Goal: Check status: Check status

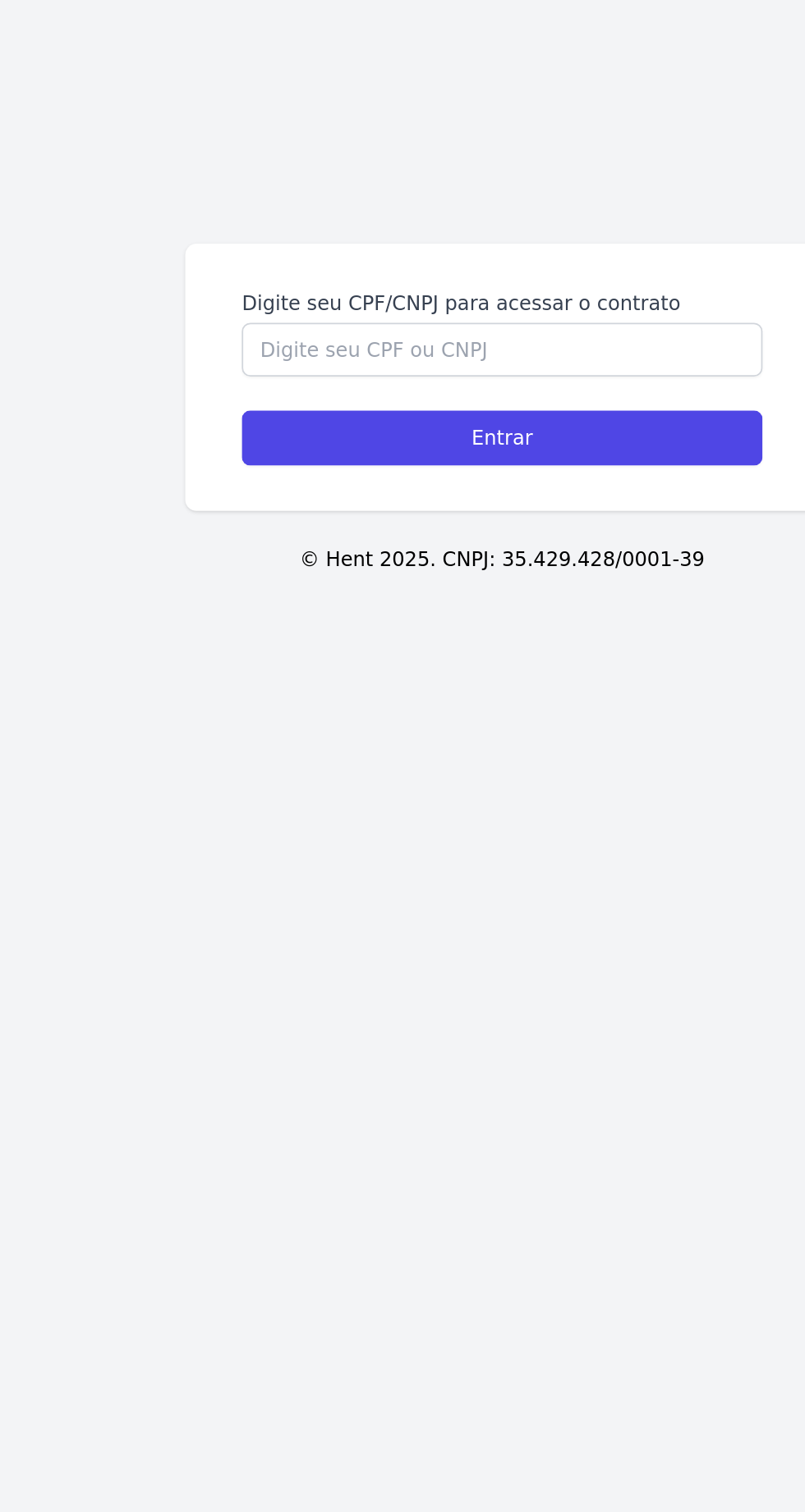
click at [399, 717] on label "Digite seu CPF/CNPJ para acessar o contrato" at bounding box center [402, 708] width 302 height 17
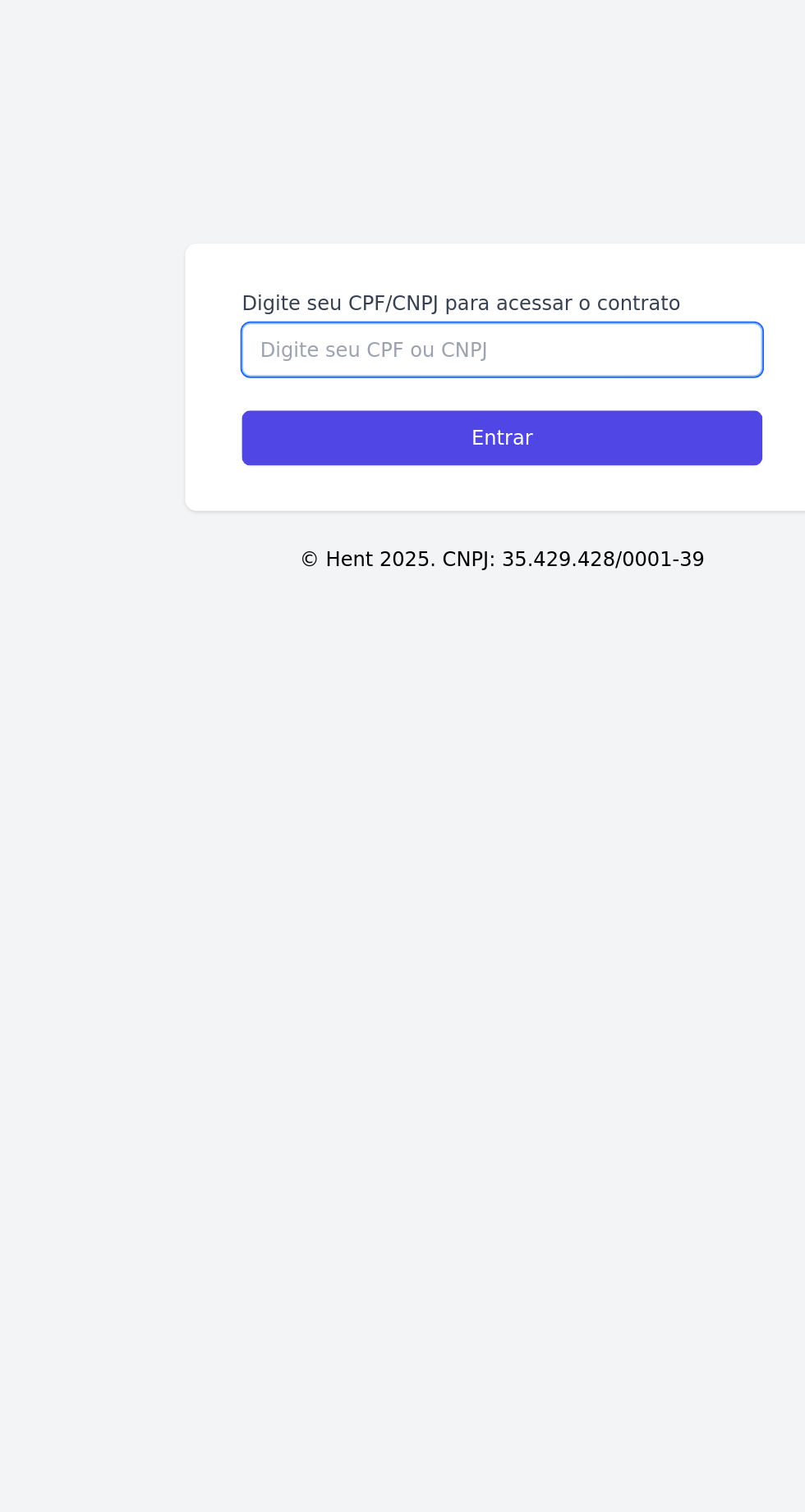
click at [399, 750] on input "Digite seu CPF/CNPJ para acessar o contrato" at bounding box center [402, 735] width 302 height 31
click at [406, 750] on input "Digite seu CPF/CNPJ para acessar o contrato" at bounding box center [402, 735] width 302 height 31
type input "36865310896"
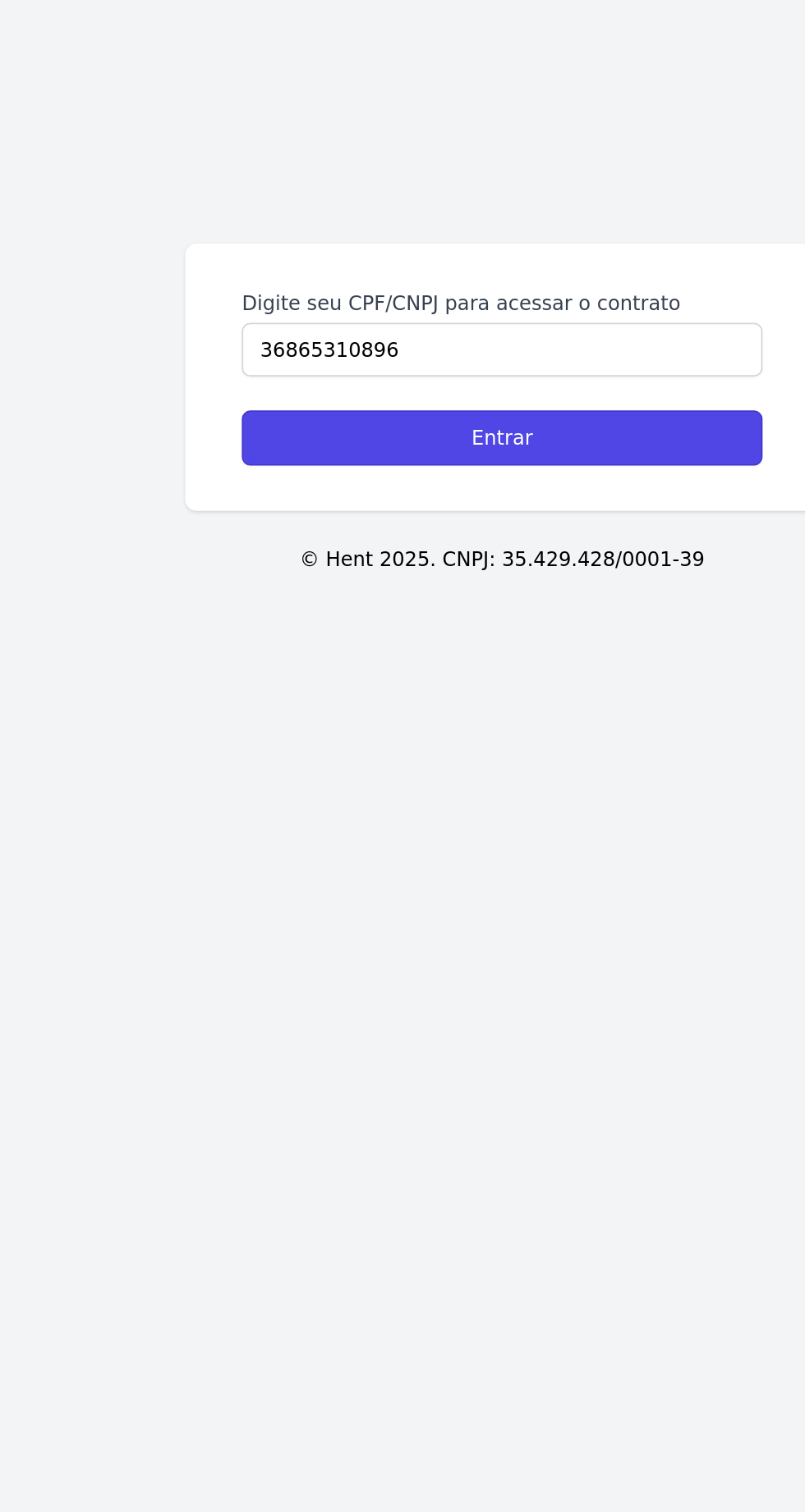
click at [483, 803] on input "Entrar" at bounding box center [402, 786] width 302 height 32
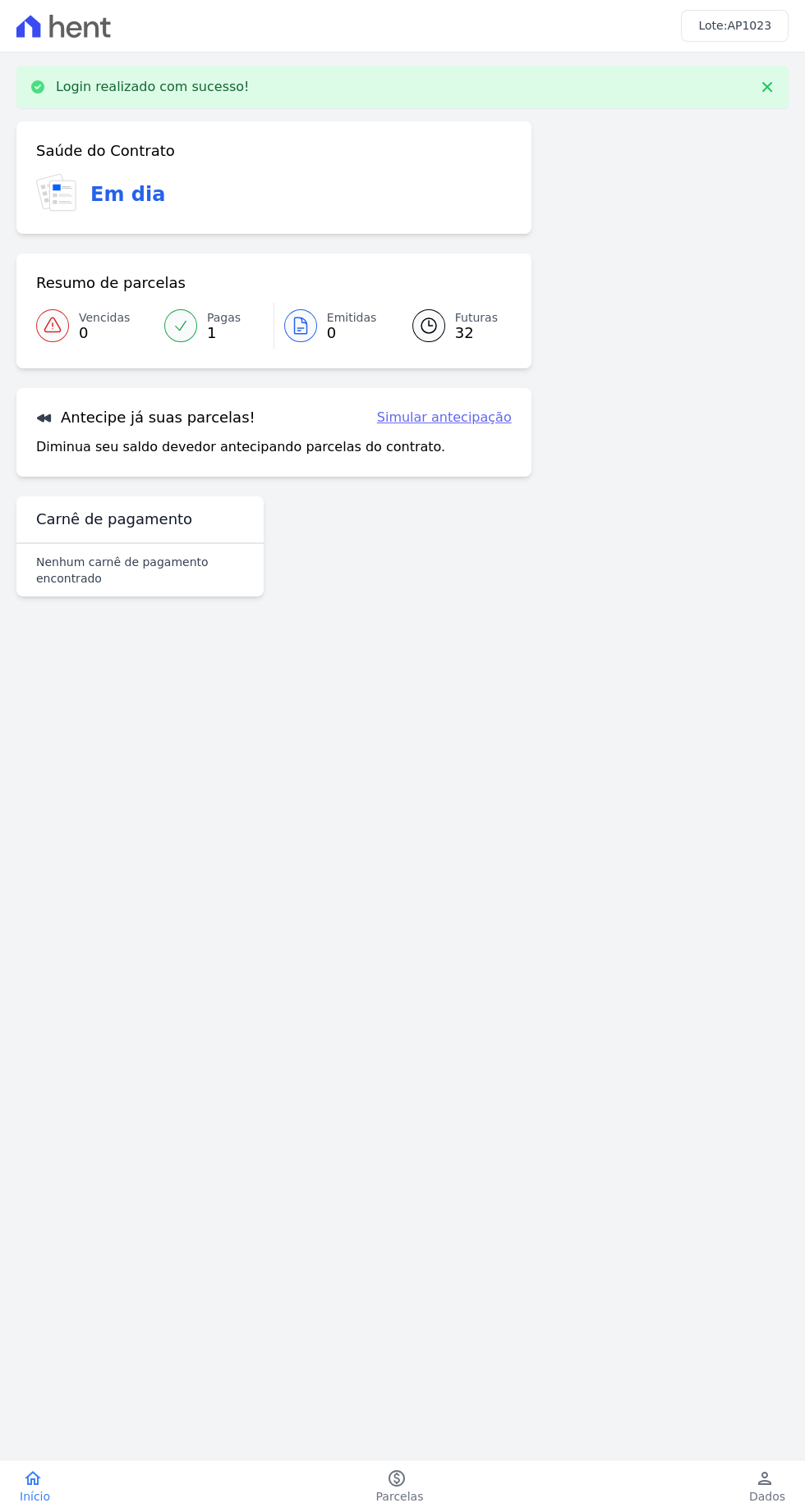
click at [37, 1398] on main "Login realizado com sucesso! Confirme os seus contatos Email natalycabral@yahoo…" at bounding box center [402, 736] width 805 height 1368
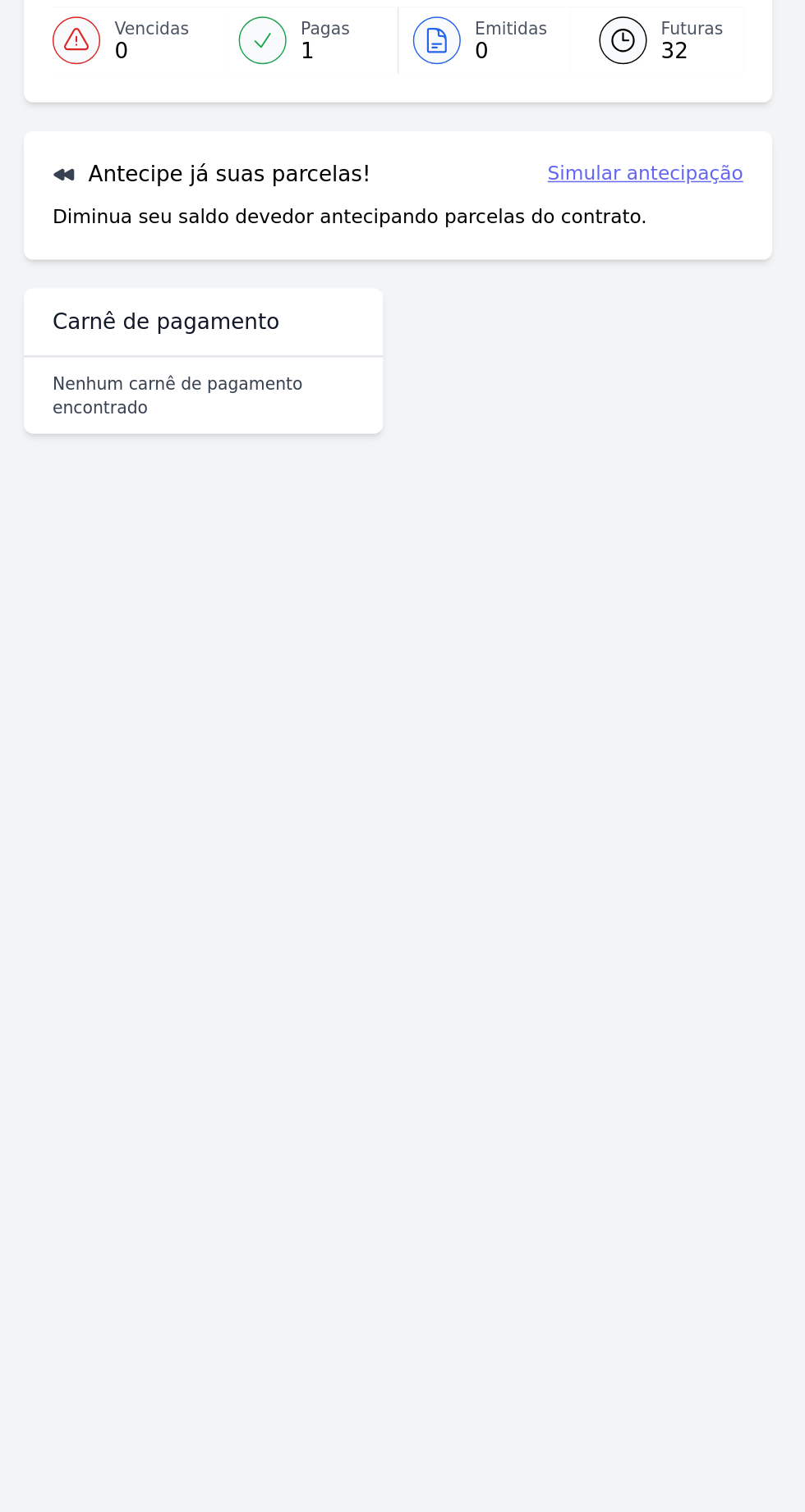
click at [36, 854] on main "Login realizado com sucesso! Confirme os seus contatos Email natalycabral@yahoo…" at bounding box center [402, 736] width 805 height 1368
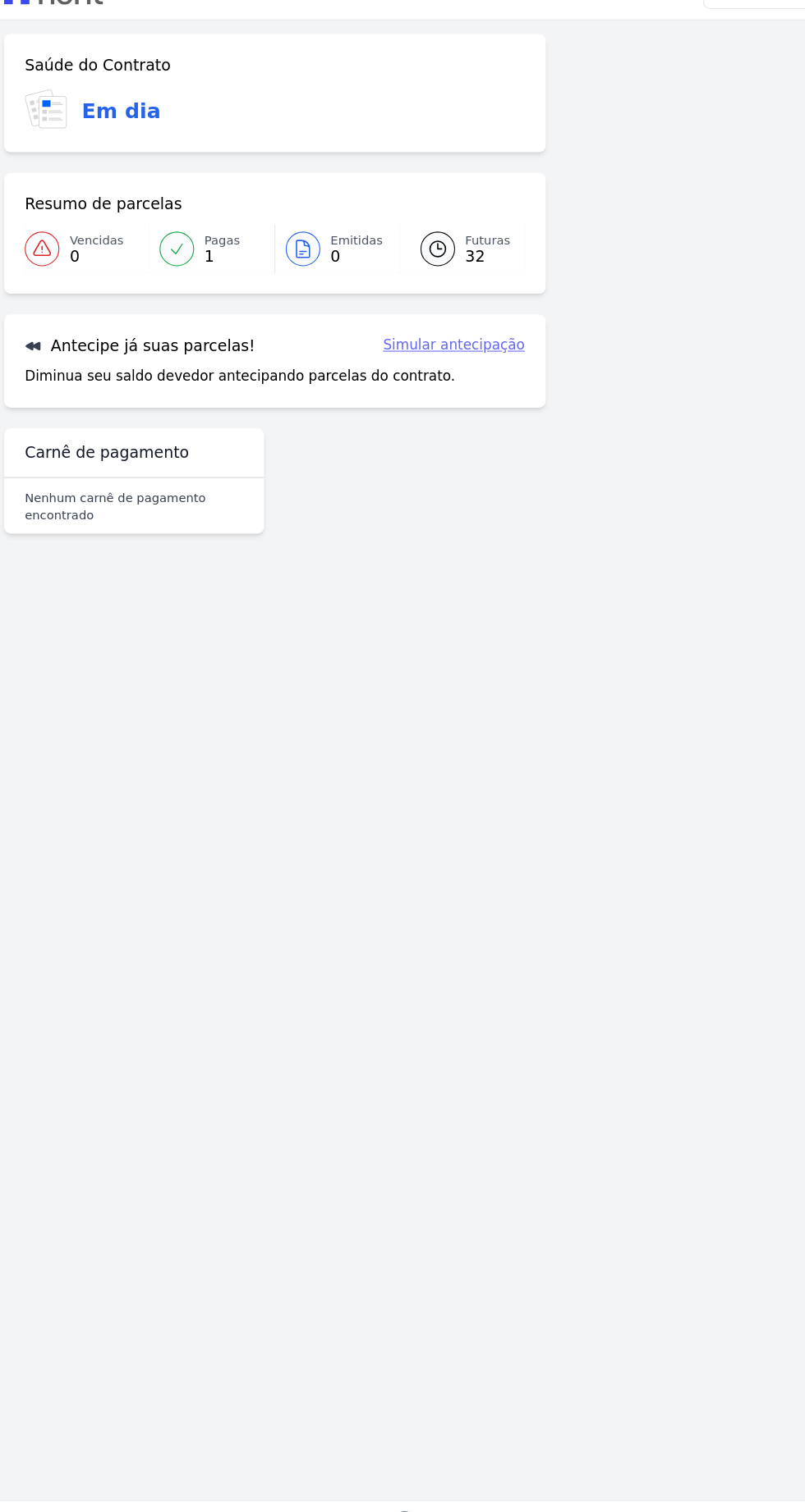
click at [330, 261] on span "Emitidas" at bounding box center [352, 261] width 50 height 17
